Goal: Task Accomplishment & Management: Manage account settings

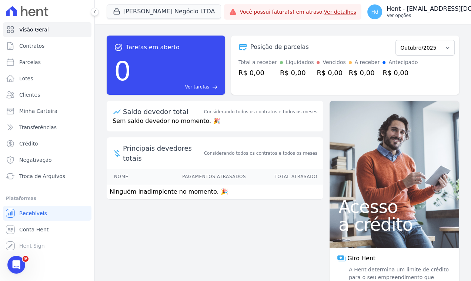
click at [407, 9] on p "Hent - [EMAIL_ADDRESS][DOMAIN_NAME]" at bounding box center [448, 8] width 124 height 7
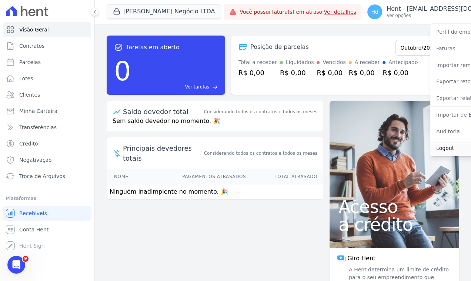
click at [430, 151] on link "Logout" at bounding box center [477, 147] width 95 height 13
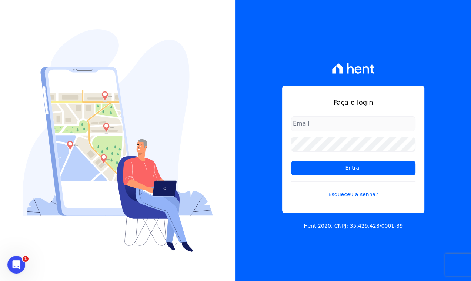
type input "davi.novaes@e-arke.com"
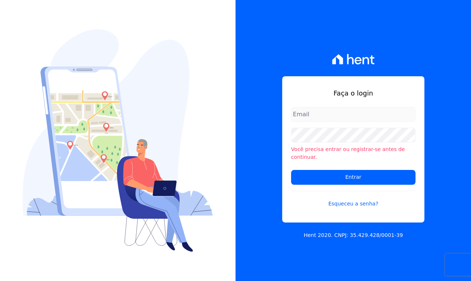
type input "davi.novaes@e-arke.com"
